Goal: Complete application form: Complete application form

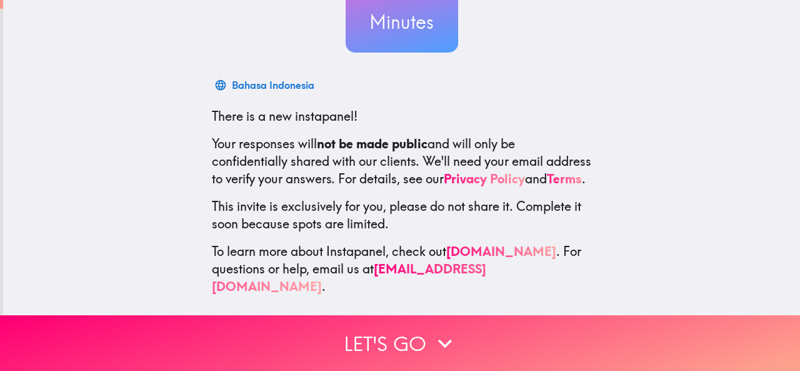
scroll to position [149, 0]
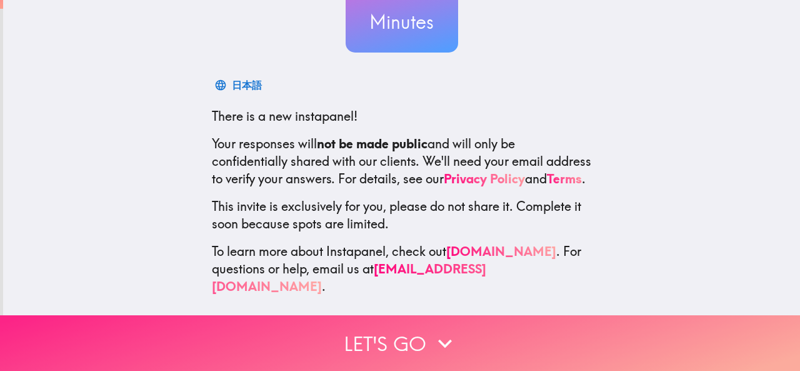
click at [399, 330] on button "Let's go" at bounding box center [400, 343] width 800 height 56
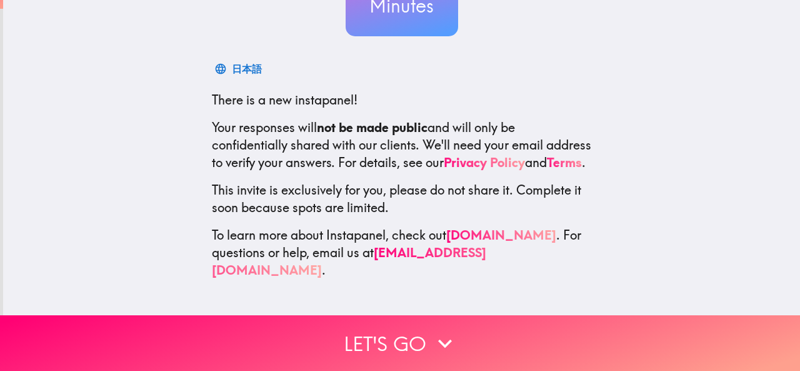
scroll to position [0, 0]
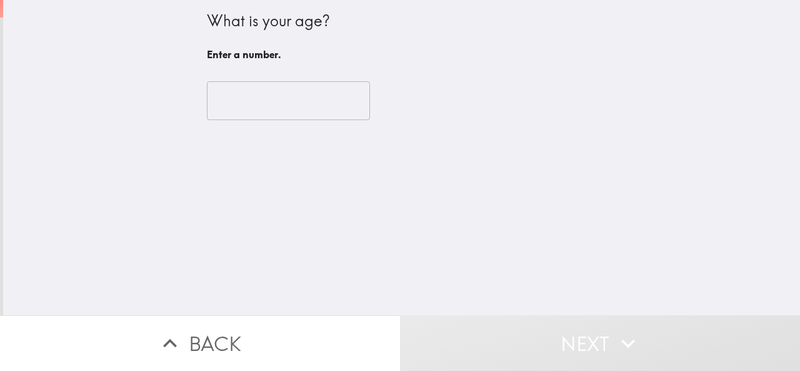
click at [266, 108] on input "number" at bounding box center [288, 100] width 163 height 39
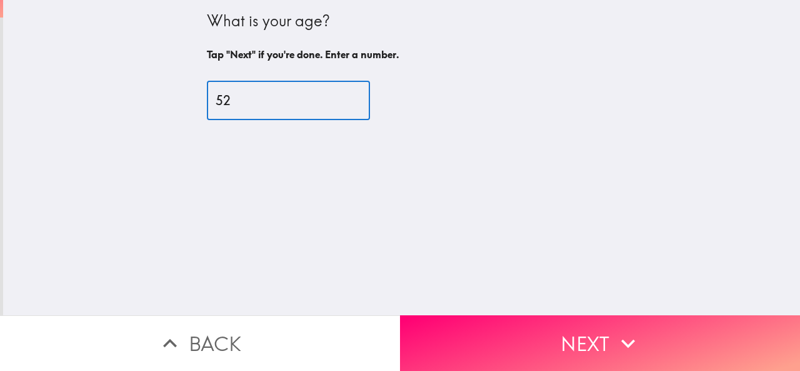
type input "52"
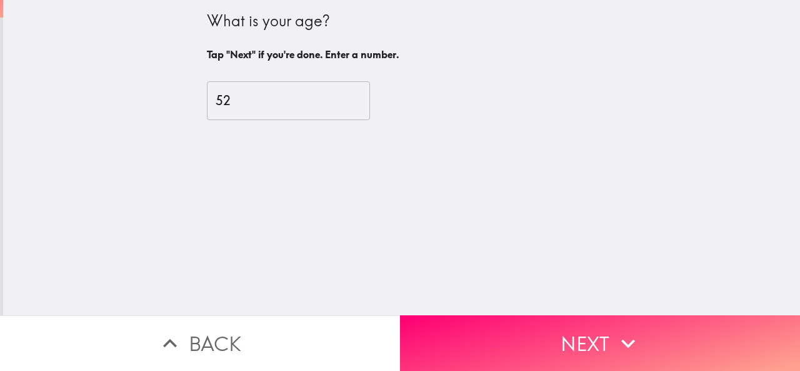
click at [176, 193] on div "What is your age? Tap "Next" if you're done. Enter a number. 52 ​" at bounding box center [401, 157] width 797 height 315
click at [535, 325] on button "Next" at bounding box center [600, 343] width 400 height 56
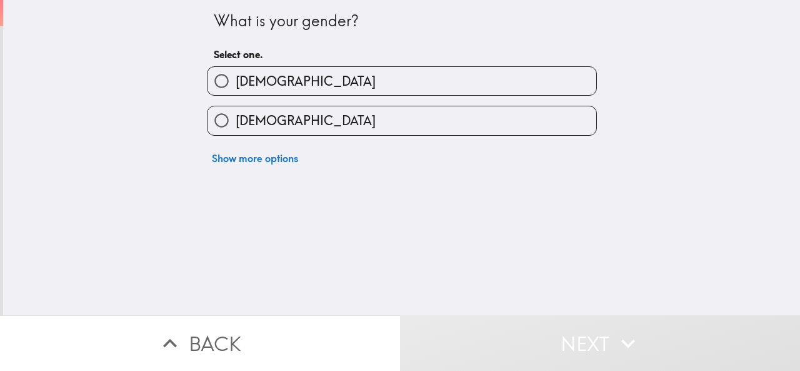
click at [248, 82] on span "[DEMOGRAPHIC_DATA]" at bounding box center [306, 82] width 140 height 18
click at [236, 82] on input "[DEMOGRAPHIC_DATA]" at bounding box center [222, 81] width 28 height 28
radio input "true"
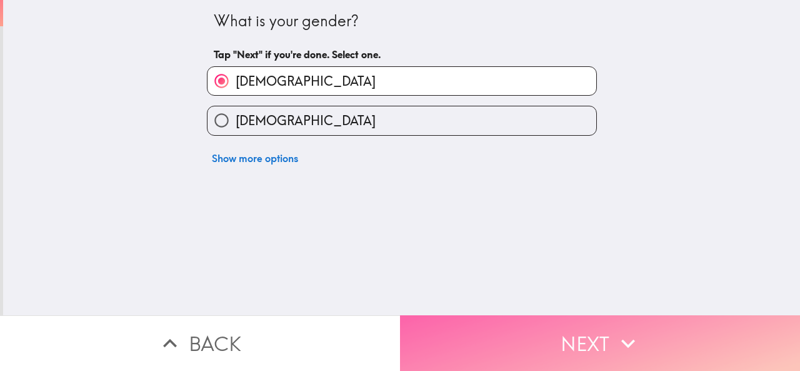
click at [477, 326] on button "Next" at bounding box center [600, 343] width 400 height 56
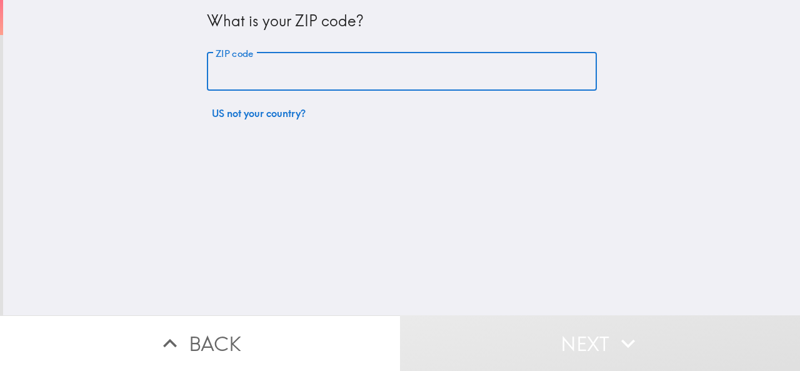
click at [260, 67] on input "ZIP code" at bounding box center [402, 72] width 390 height 39
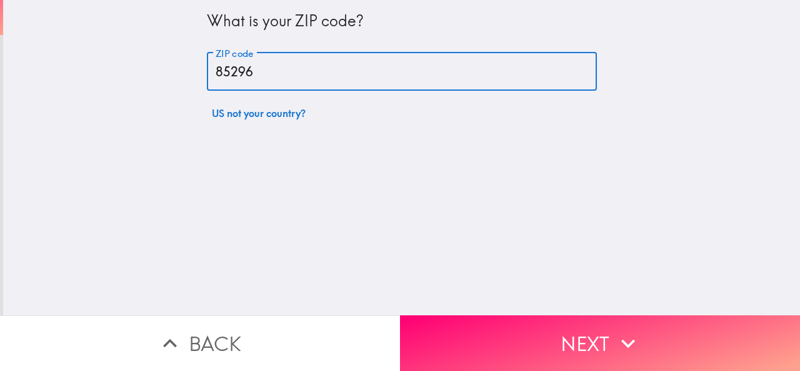
type input "85296"
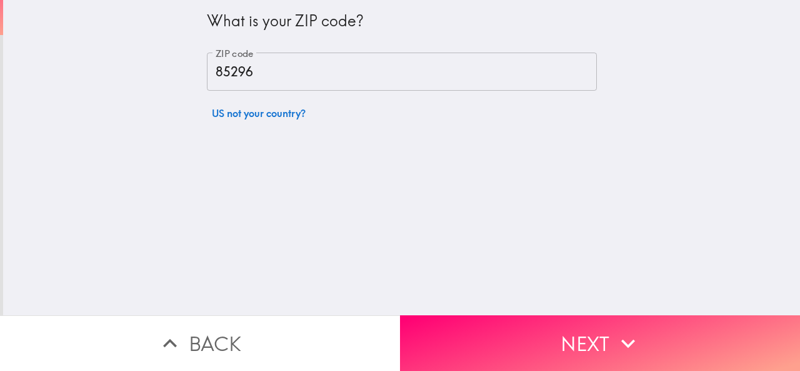
click at [295, 232] on div "What is your ZIP code? ZIP code 85296 ZIP code US not your country?" at bounding box center [401, 157] width 797 height 315
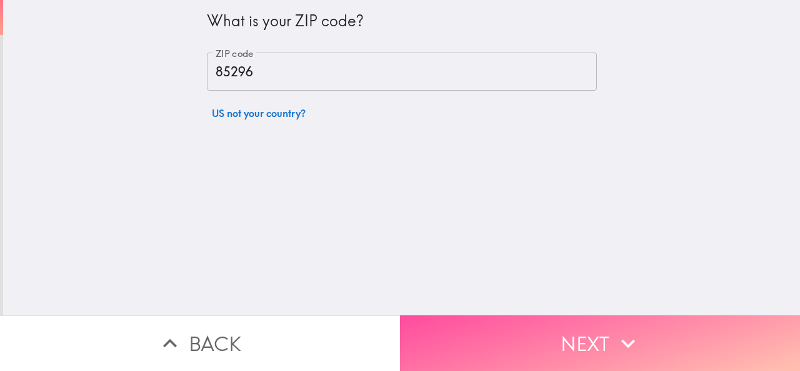
click at [529, 336] on button "Next" at bounding box center [600, 343] width 400 height 56
